Goal: Transaction & Acquisition: Purchase product/service

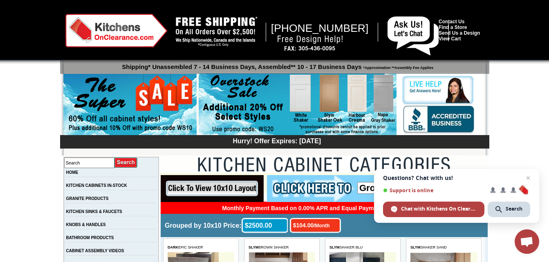
click at [332, 105] on img at bounding box center [297, 105] width 198 height 62
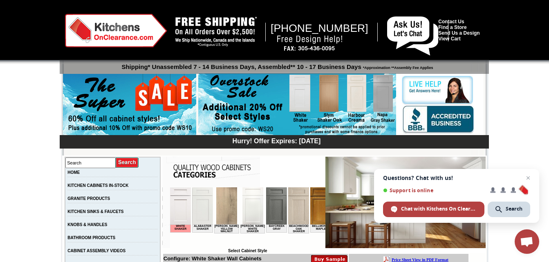
click at [323, 95] on img at bounding box center [297, 105] width 198 height 62
drag, startPoint x: 124, startPoint y: 213, endPoint x: 277, endPoint y: 158, distance: 163.0
click at [277, 158] on td at bounding box center [243, 172] width 163 height 31
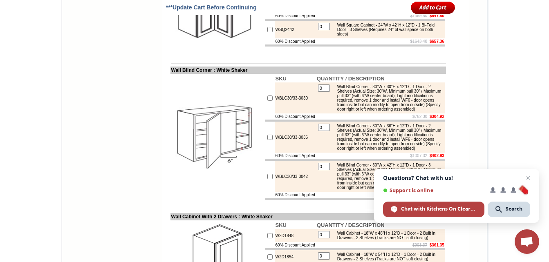
scroll to position [2349, 0]
